Goal: Information Seeking & Learning: Learn about a topic

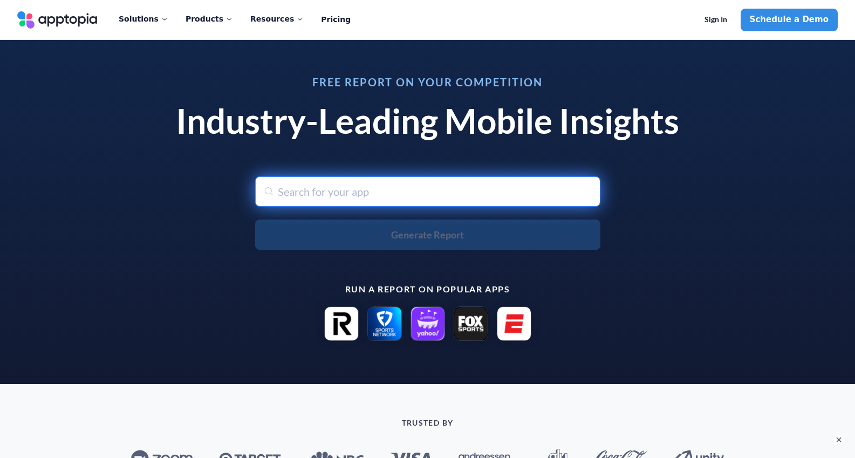
click at [410, 197] on input "text" at bounding box center [427, 191] width 345 height 30
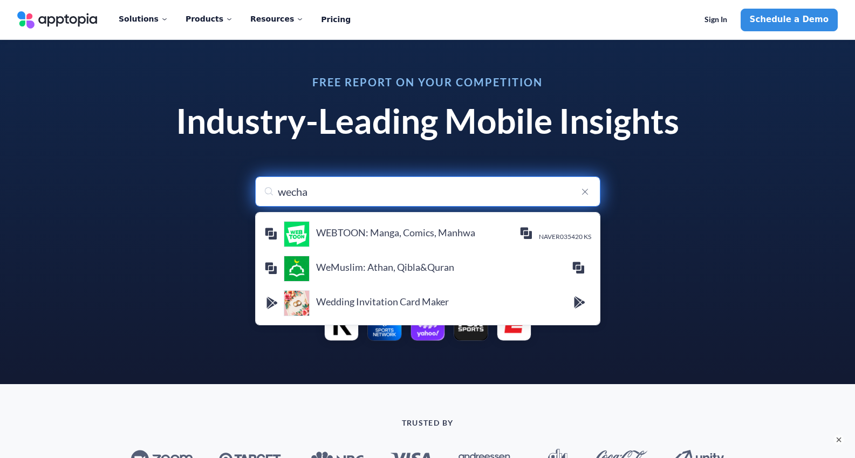
type input "wechat"
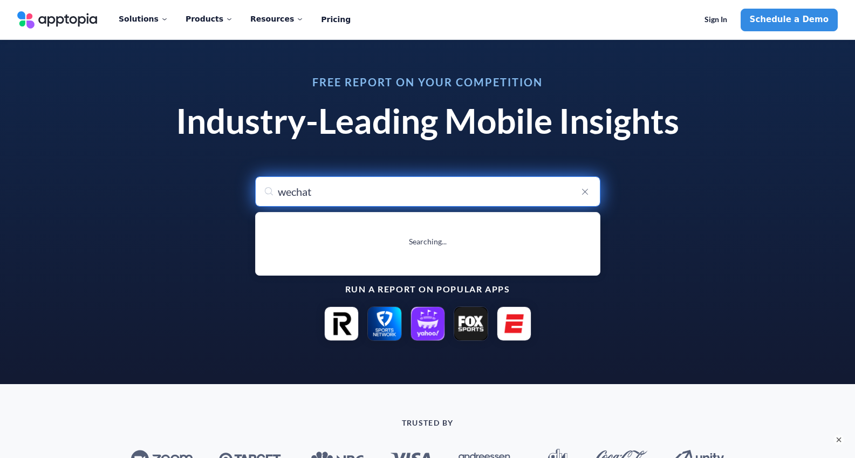
type input "wechat"
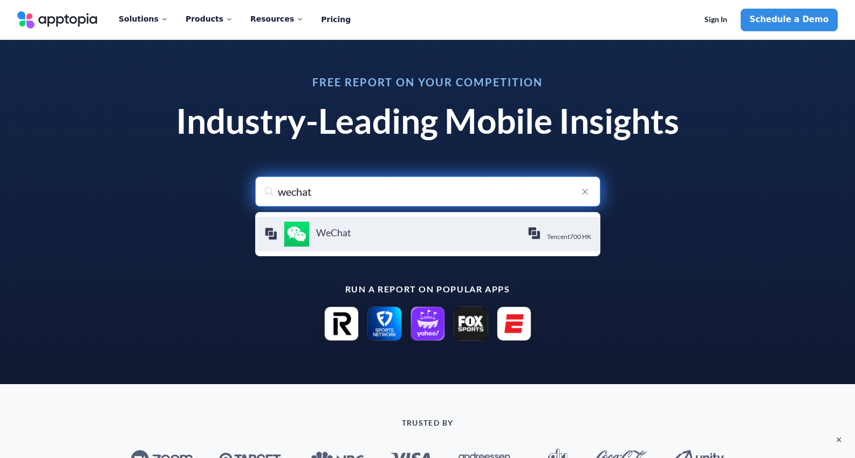
click at [291, 243] on img "menu-options" at bounding box center [297, 234] width 26 height 26
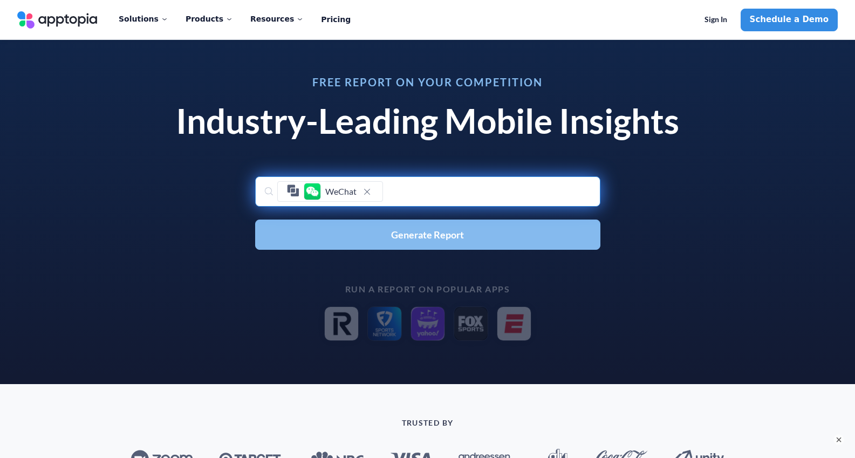
click at [444, 238] on span "Generate Report" at bounding box center [427, 235] width 73 height 10
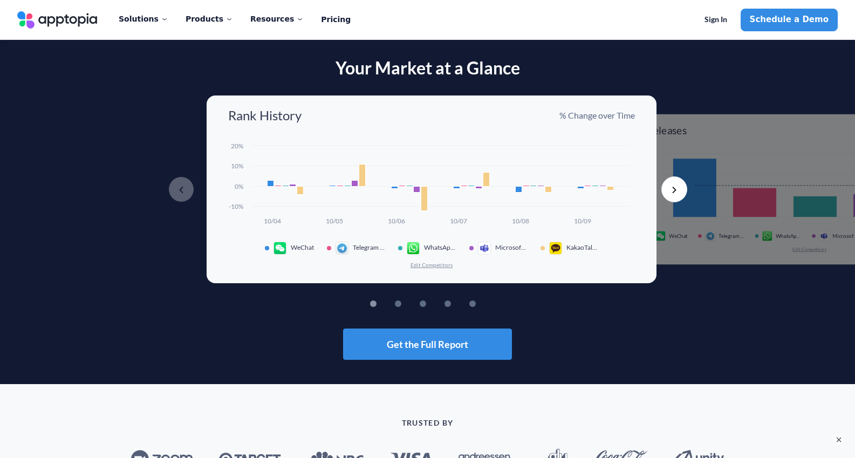
click at [682, 186] on button "Next" at bounding box center [675, 189] width 26 height 26
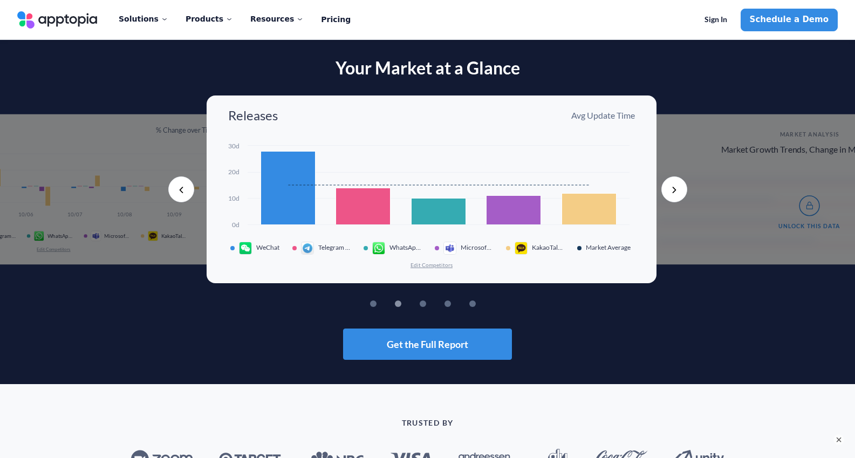
click at [681, 186] on button "Next" at bounding box center [675, 189] width 26 height 26
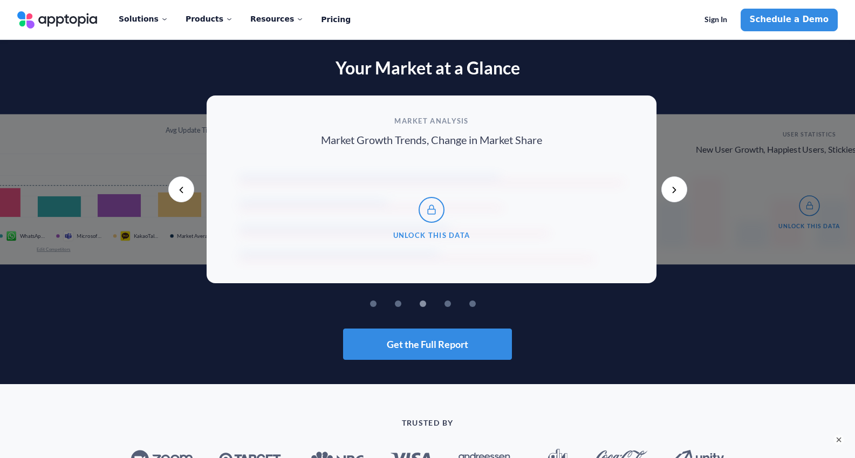
click at [679, 304] on ul "1 2 3 4 5" at bounding box center [427, 301] width 855 height 12
click at [738, 87] on div "Your Market at a Glance Previous Rank History % Change over Time Created with H…" at bounding box center [427, 209] width 855 height 302
drag, startPoint x: 215, startPoint y: 189, endPoint x: 180, endPoint y: 183, distance: 36.1
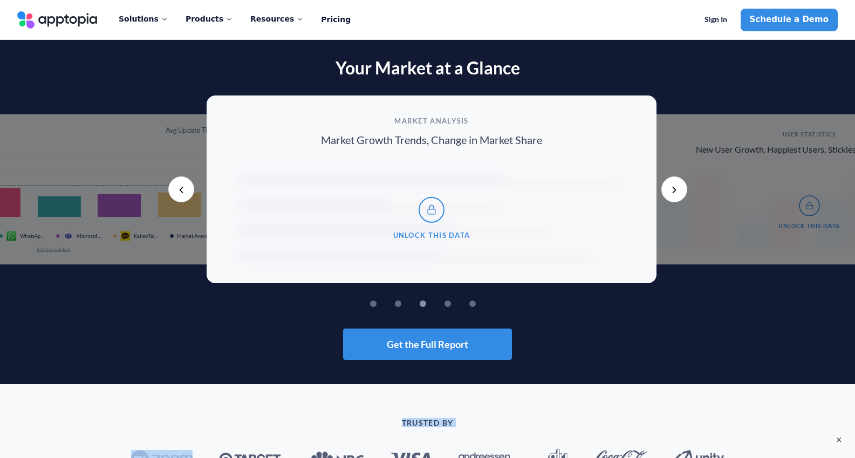
click at [180, 183] on div "Previous Rank History % Change over Time Created with Highcharts 10.3.3 10/04 1…" at bounding box center [427, 190] width 855 height 188
click at [180, 183] on button "Previous" at bounding box center [181, 189] width 26 height 26
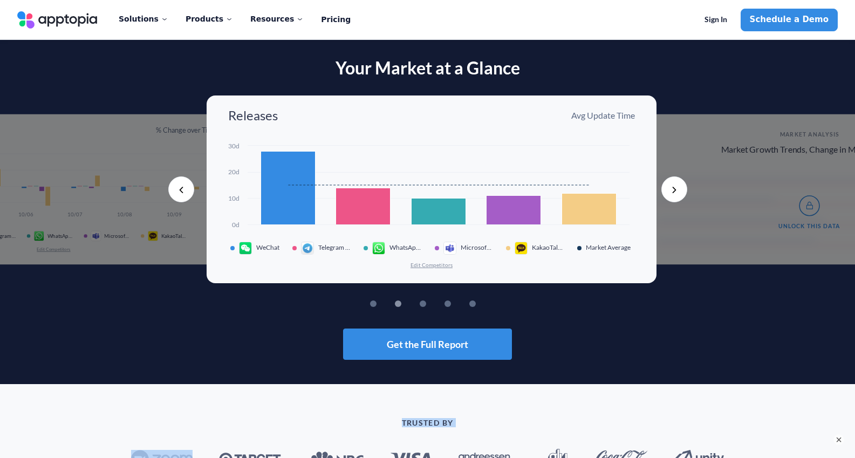
click at [180, 183] on button "Previous" at bounding box center [181, 189] width 26 height 26
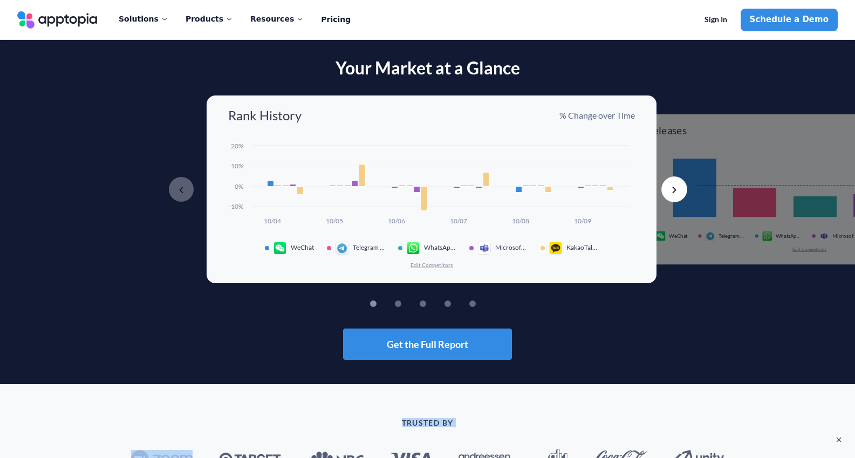
click at [71, 20] on link "Apptopia Logo" at bounding box center [57, 19] width 80 height 17
